Goal: Information Seeking & Learning: Learn about a topic

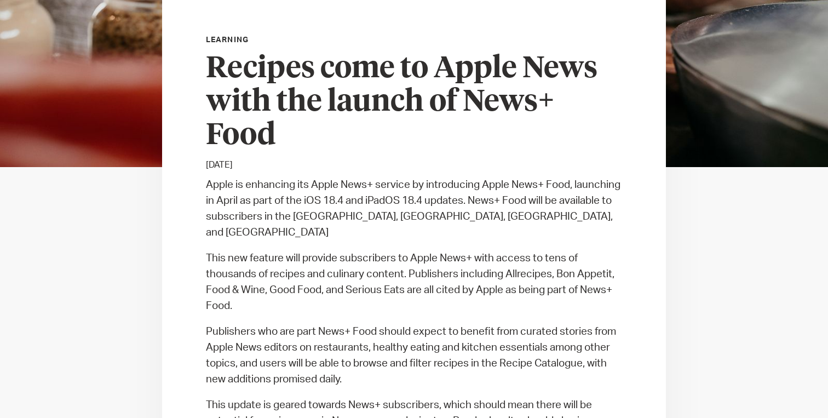
click at [330, 285] on p "This new feature will provide subscribers to Apple News+ with access to tens of…" at bounding box center [414, 282] width 416 height 64
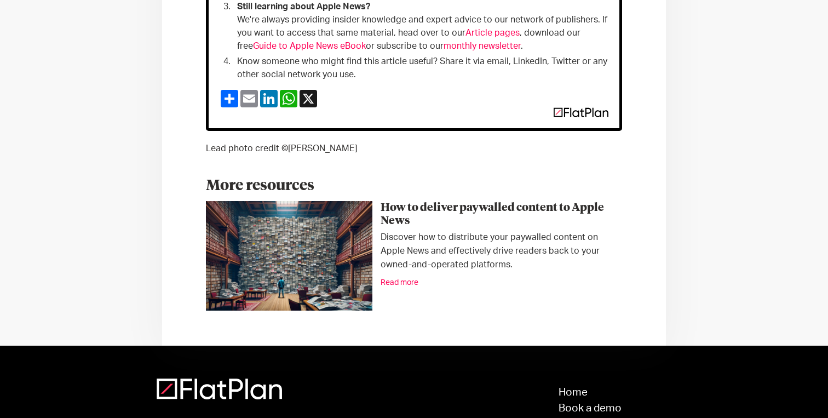
scroll to position [2297, 0]
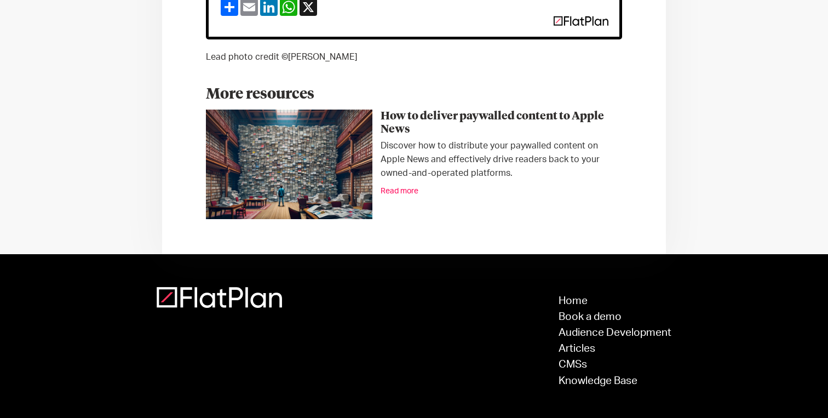
click at [241, 254] on footer "Home Book a demo Audience Development Articles CMSs Knowledge Base © Words Here…" at bounding box center [414, 351] width 828 height 195
click at [224, 287] on img at bounding box center [219, 297] width 125 height 21
click at [555, 287] on div "Home Book a demo Audience Development Articles CMSs Knowledge Base" at bounding box center [612, 341] width 117 height 108
click at [557, 287] on div "Home Book a demo Audience Development Articles CMSs Knowledge Base" at bounding box center [612, 341] width 117 height 108
click at [574, 296] on link "Home" at bounding box center [614, 301] width 113 height 10
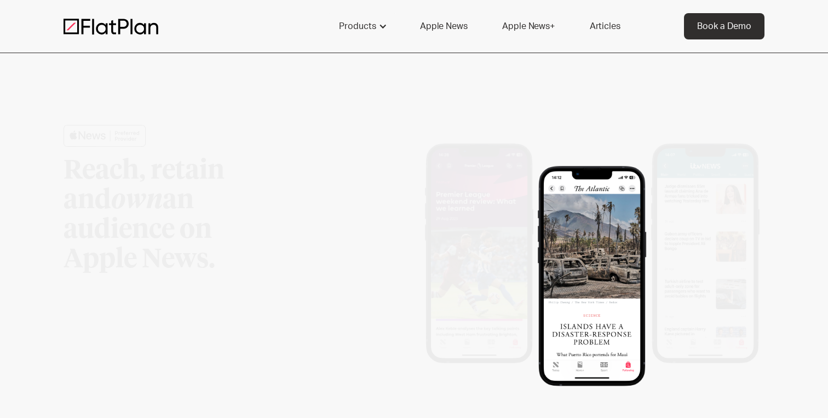
click at [579, 268] on img at bounding box center [592, 276] width 108 height 220
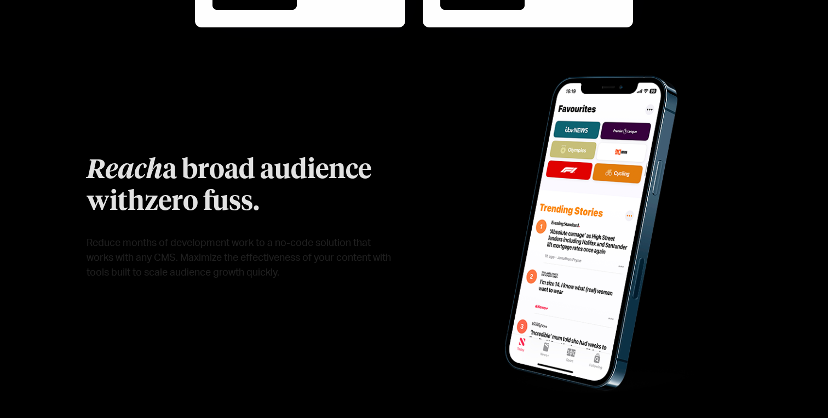
scroll to position [815, 0]
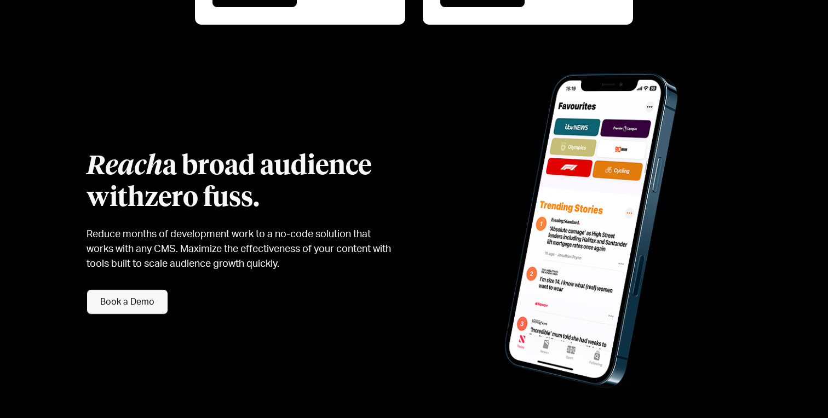
click at [392, 161] on div "Reach a broad audience with zero fuss . Reduce months of development work to a …" at bounding box center [414, 233] width 701 height 348
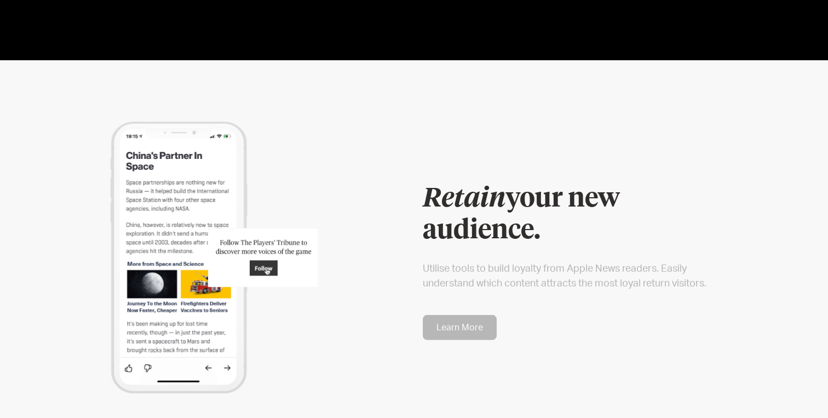
click at [392, 163] on div at bounding box center [235, 258] width 342 height 272
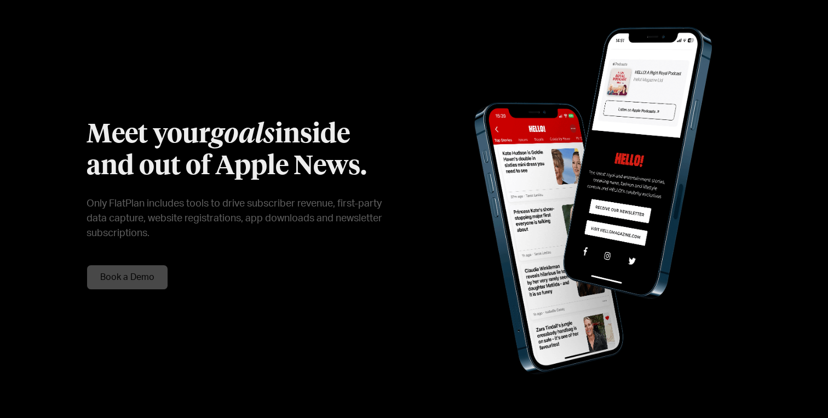
scroll to position [1715, 0]
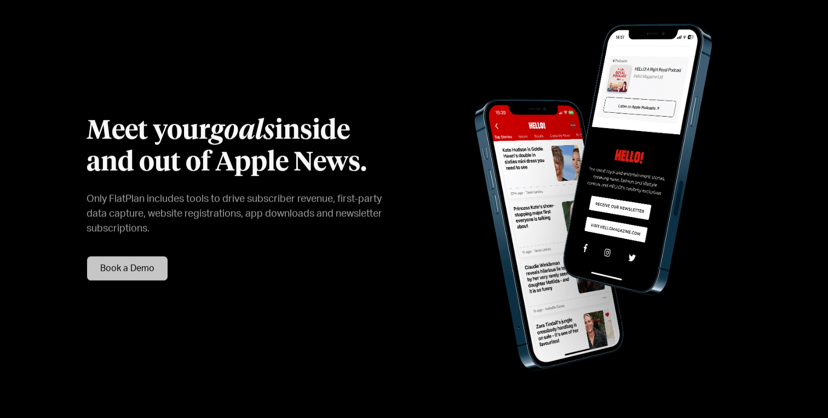
click at [392, 163] on div "Meet your goals inside and out of Apple News . Only FlatPlan includes tools to …" at bounding box center [414, 197] width 701 height 347
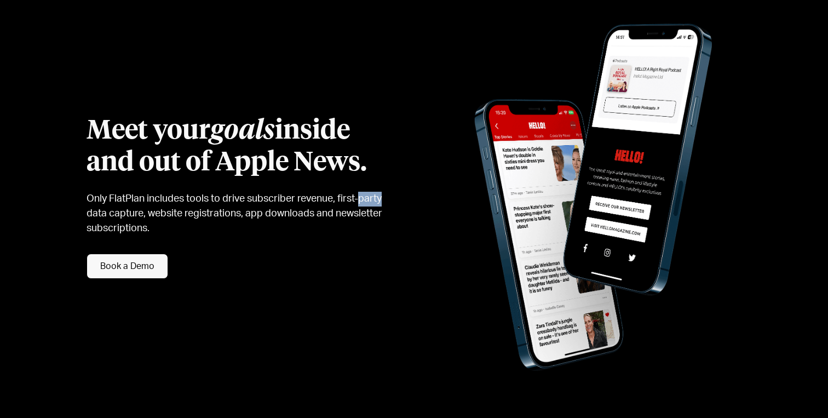
click at [336, 192] on p "Only FlatPlan includes tools to drive subscriber revenue, first-party data capt…" at bounding box center [238, 214] width 305 height 44
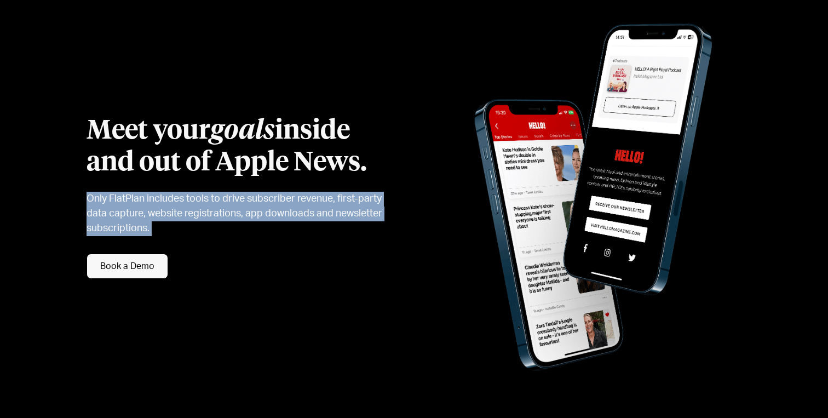
click at [336, 192] on p "Only FlatPlan includes tools to drive subscriber revenue, first-party data capt…" at bounding box center [238, 214] width 305 height 44
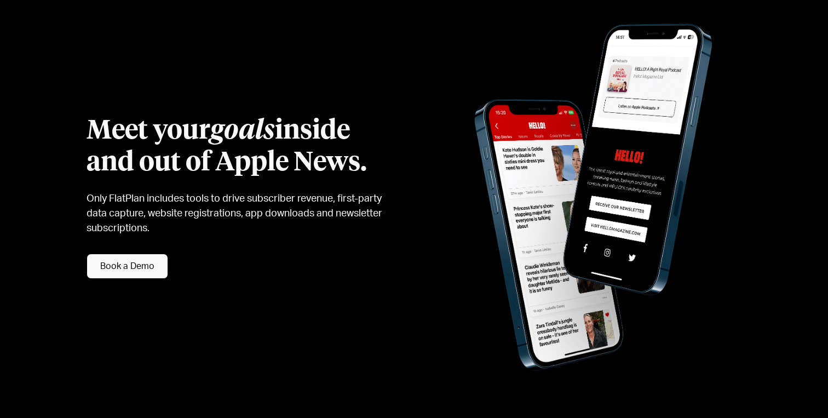
click at [349, 226] on div "Meet your goals inside and out of Apple News . Only FlatPlan includes tools to …" at bounding box center [414, 197] width 701 height 347
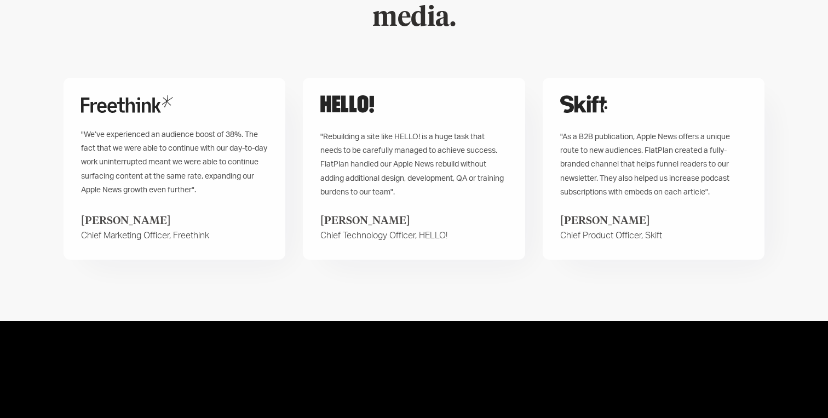
scroll to position [2238, 0]
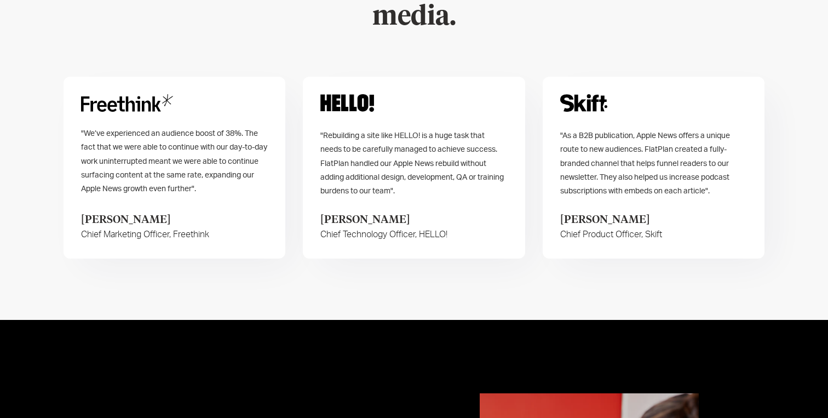
click at [374, 202] on div ""Rebuilding a site like HELLO! is a huge task that needs to be carefully manage…" at bounding box center [414, 168] width 222 height 182
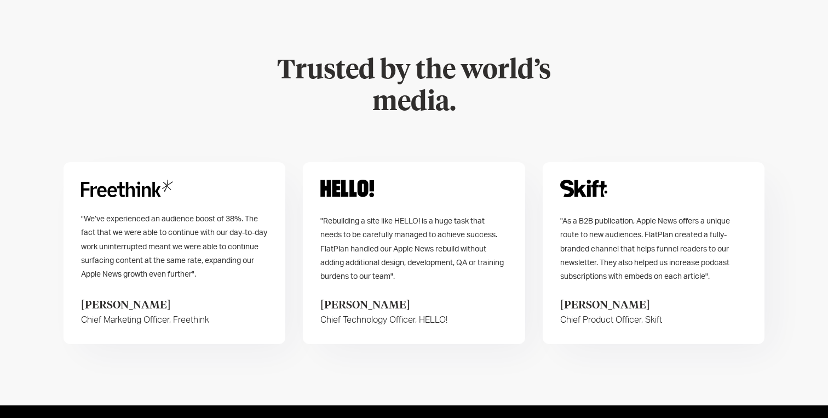
scroll to position [2150, 0]
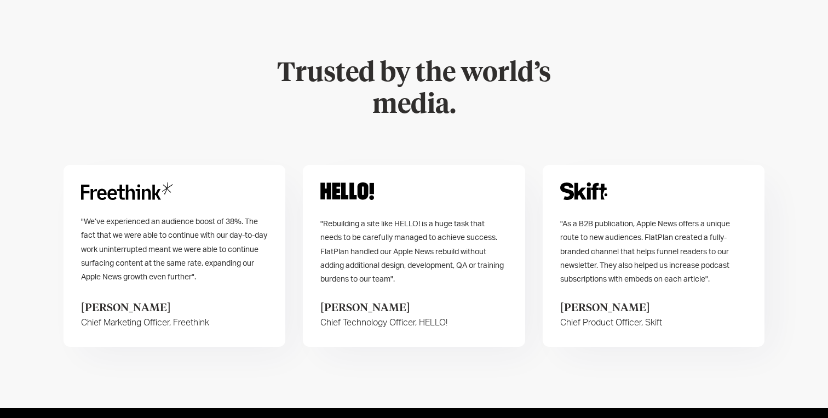
click at [353, 220] on span ""Rebuilding a site like HELLO! is a huge task that needs to be carefully manage…" at bounding box center [411, 251] width 183 height 63
click at [356, 307] on div "Trusted by the world’s media. "We’ve experienced an audience boost of 38%. The …" at bounding box center [414, 202] width 701 height 411
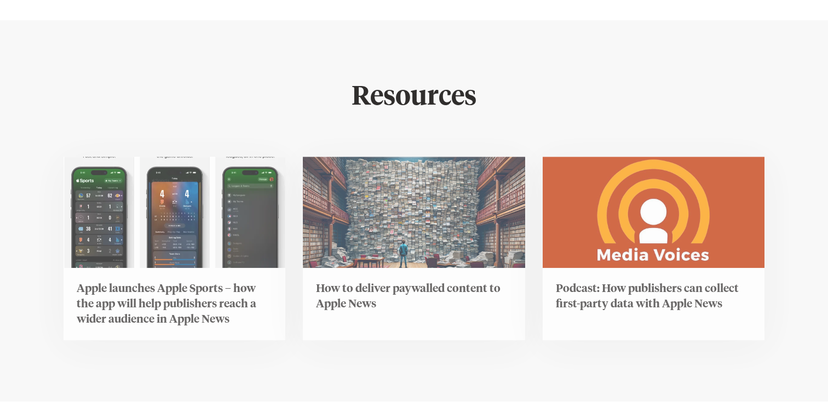
scroll to position [4089, 0]
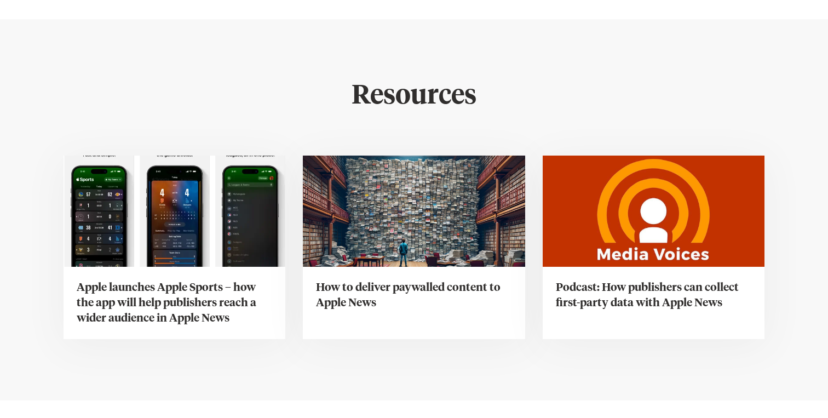
click at [376, 267] on div "How to deliver paywalled content to Apple News" at bounding box center [414, 303] width 222 height 72
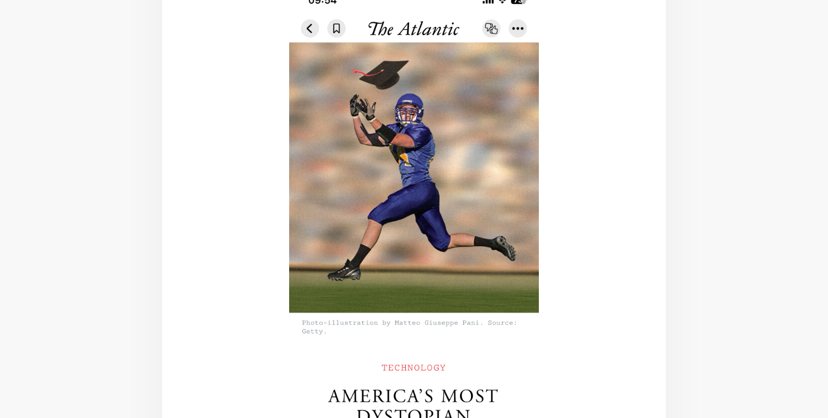
scroll to position [2007, 0]
